Goal: Answer question/provide support

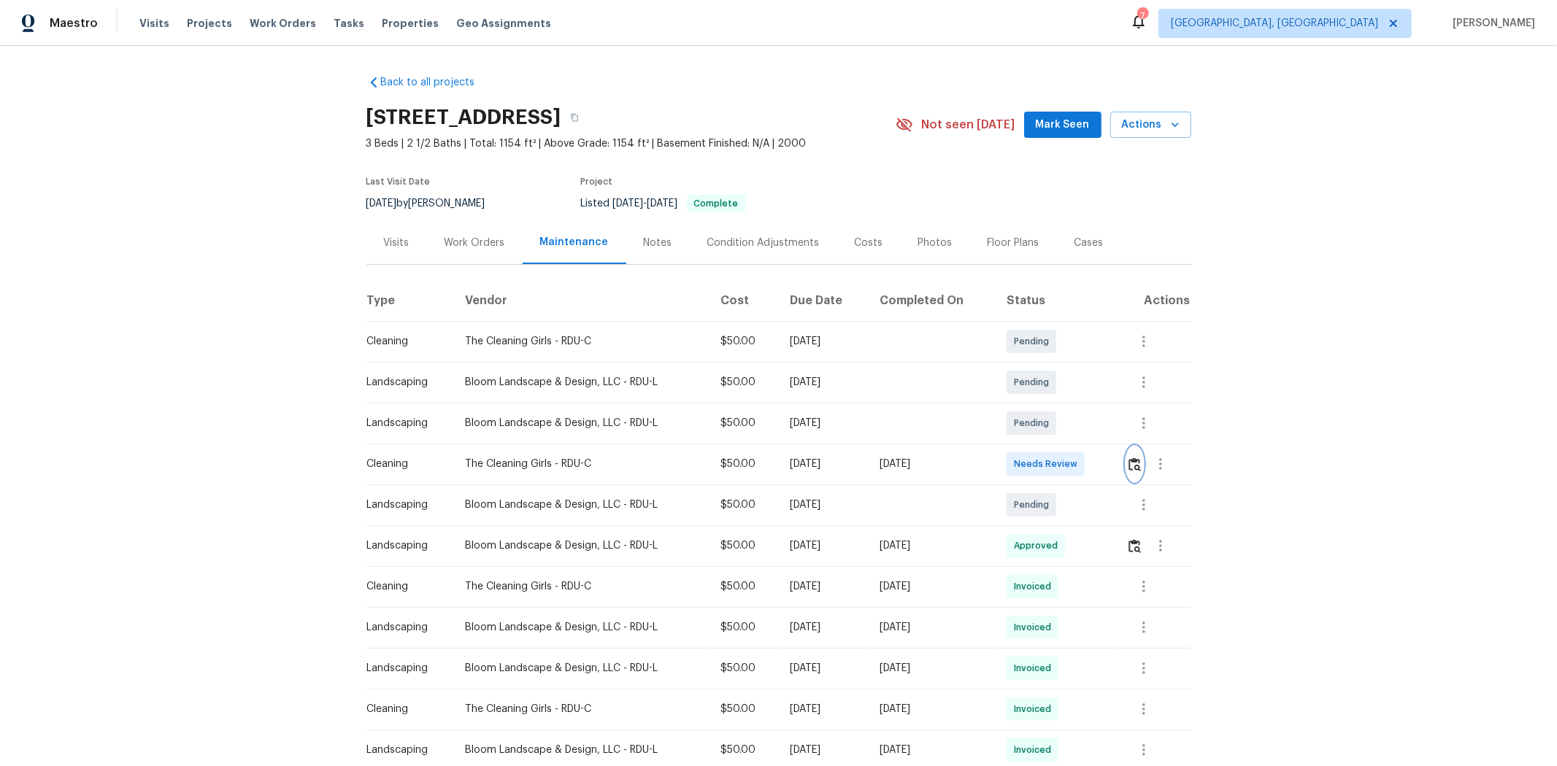
click at [1107, 469] on button "button" at bounding box center [1134, 464] width 17 height 35
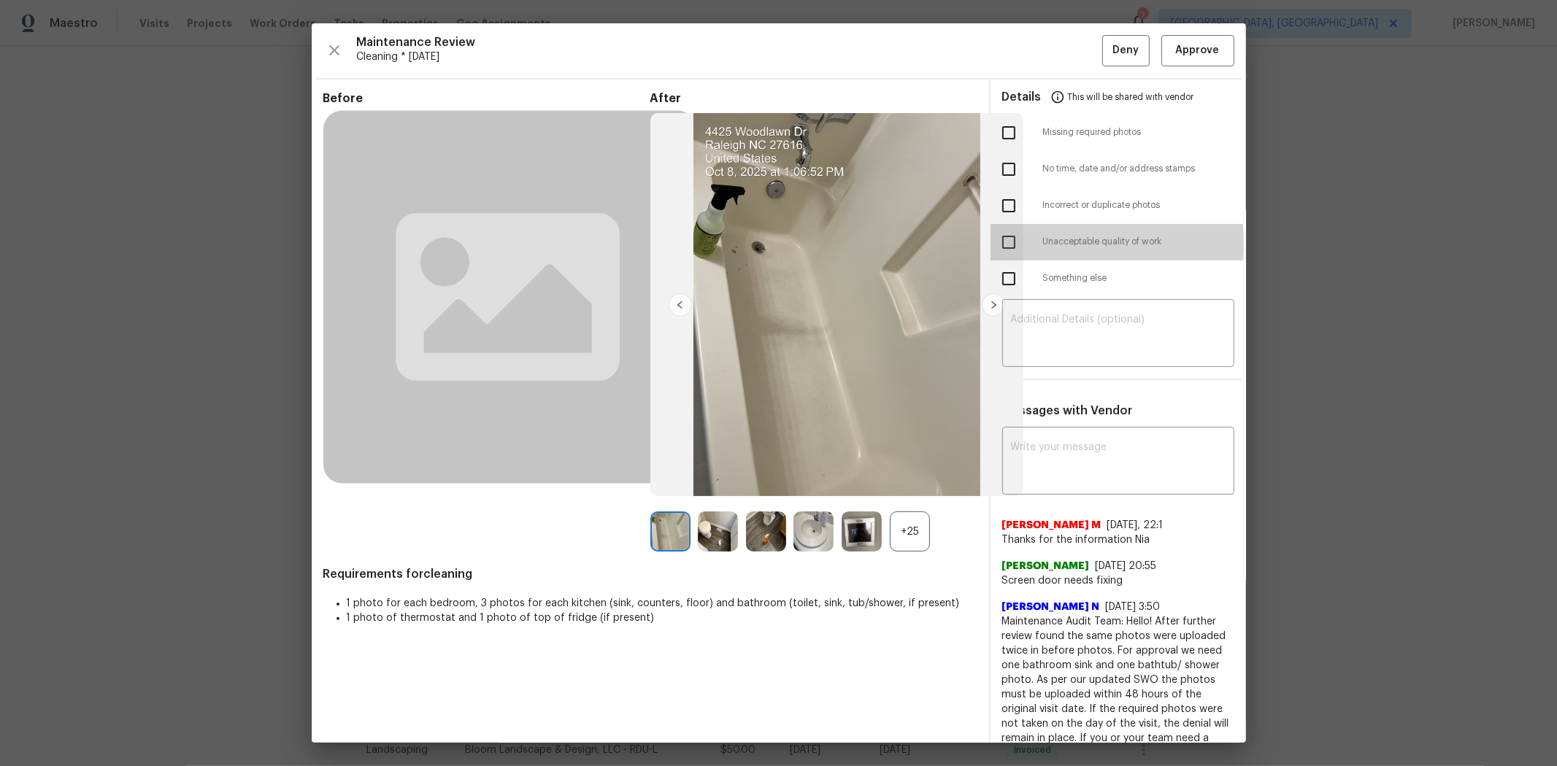
click at [1002, 245] on input "checkbox" at bounding box center [1008, 242] width 31 height 31
checkbox input "true"
click at [1066, 327] on textarea at bounding box center [1118, 335] width 215 height 41
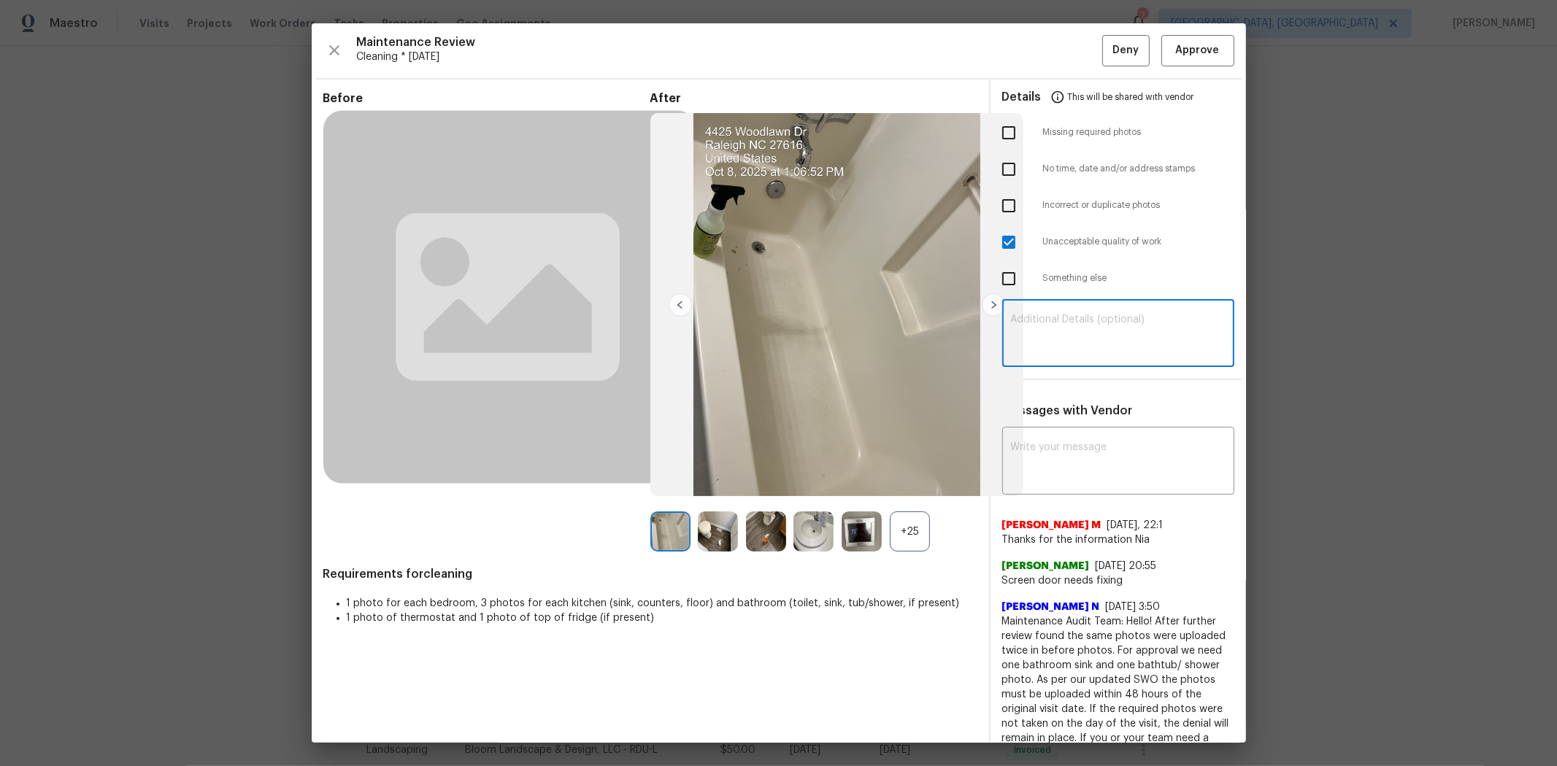
paste textarea "Maintenance Audit Team: Hello! Unfortunately, this cleaning visit completed on …"
type textarea "Maintenance Audit Team: Hello! Unfortunately, this cleaning visit completed on …"
click at [1078, 460] on textarea at bounding box center [1118, 462] width 215 height 41
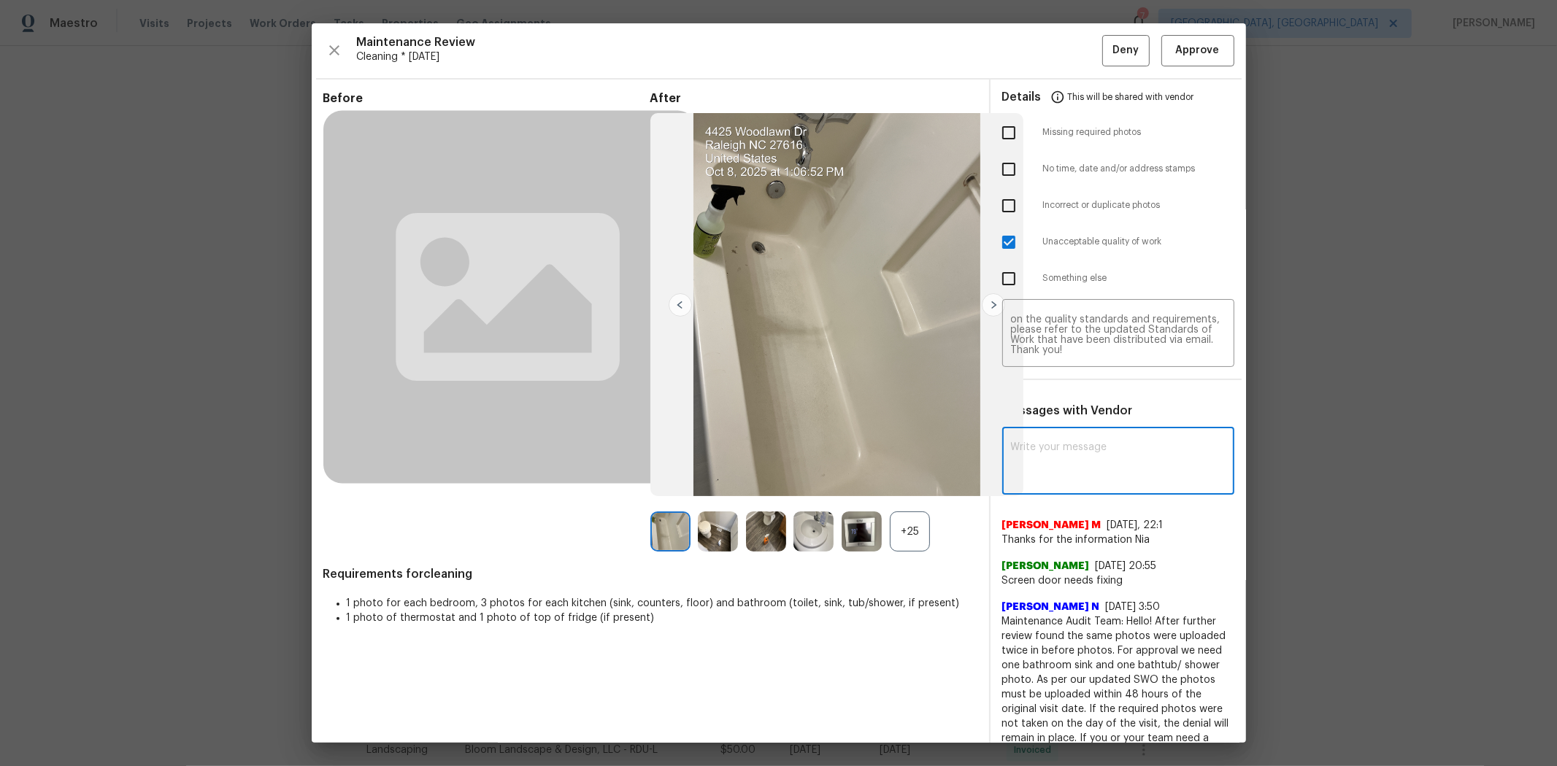
paste textarea "Maintenance Audit Team: Hello! Unfortunately, this cleaning visit completed on …"
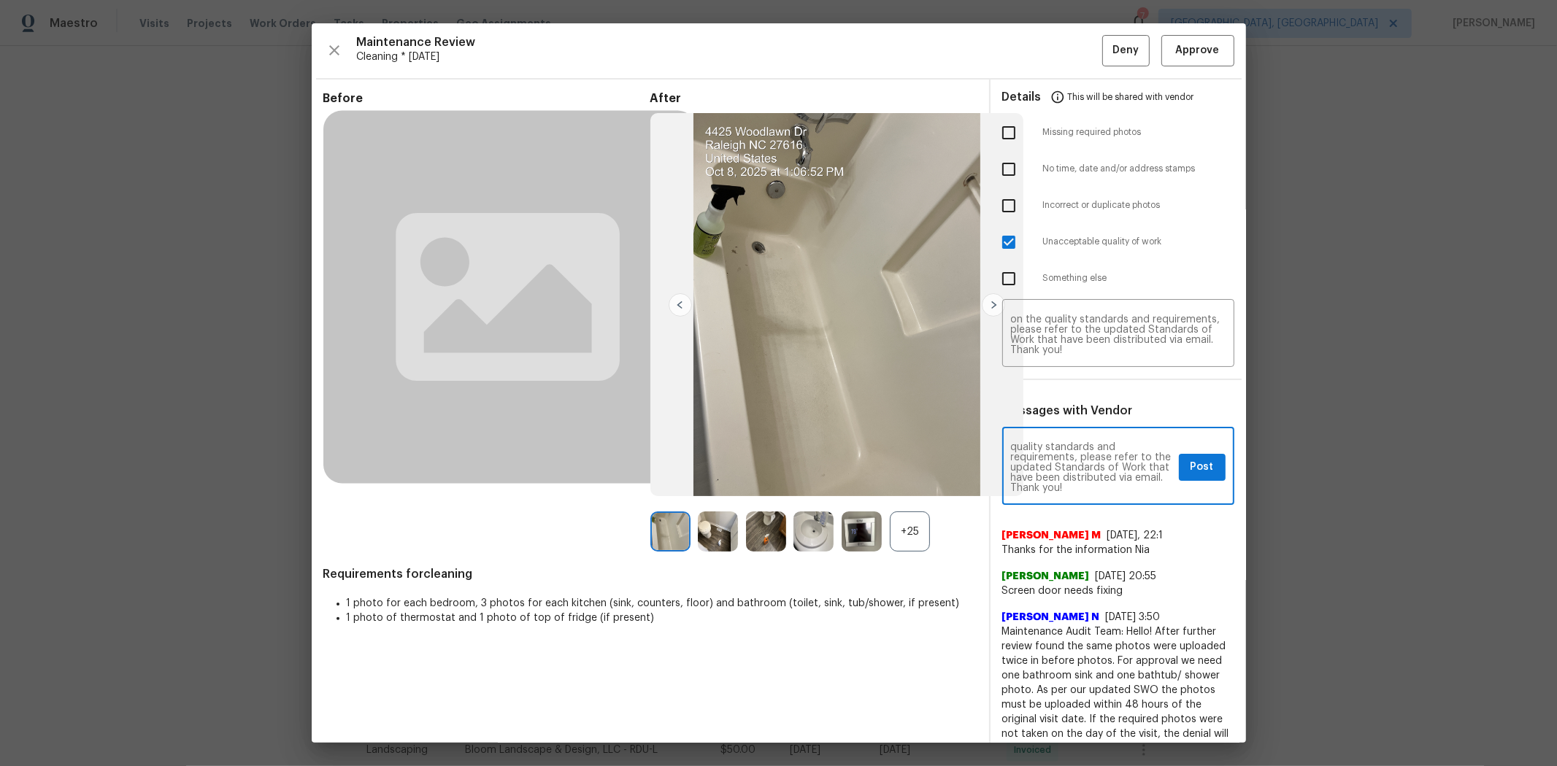
type textarea "Maintenance Audit Team: Hello! Unfortunately, this cleaning visit completed on …"
click at [1107, 468] on span "Post" at bounding box center [1202, 467] width 23 height 18
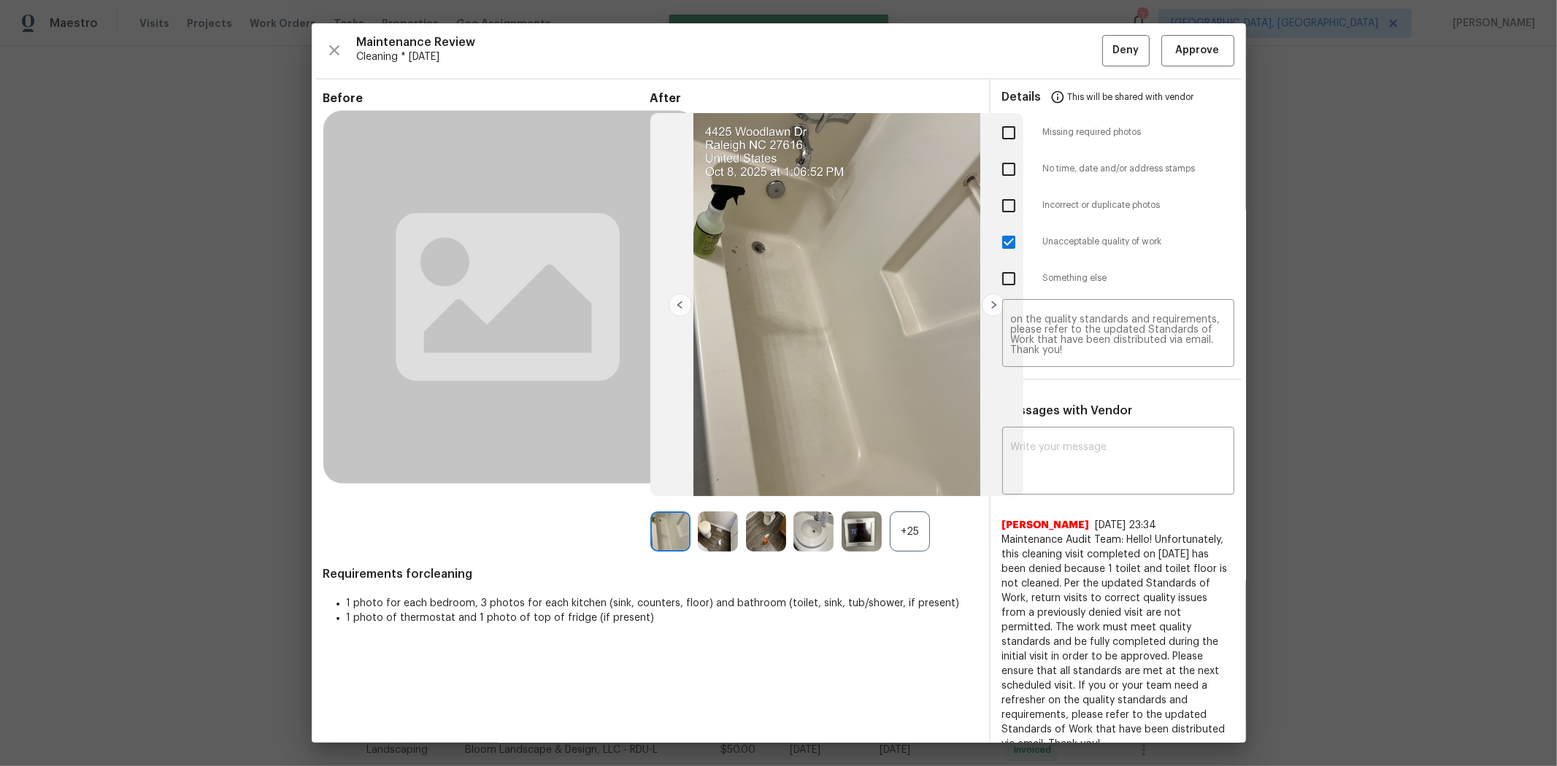
scroll to position [0, 0]
click at [1107, 54] on span "Deny" at bounding box center [1125, 51] width 26 height 18
